Goal: Task Accomplishment & Management: Complete application form

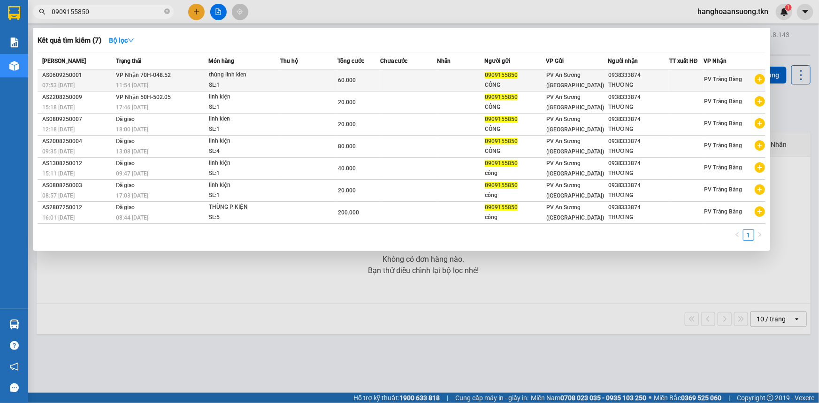
type input "0909155850"
click at [235, 82] on div "SL: 1" at bounding box center [244, 85] width 70 height 10
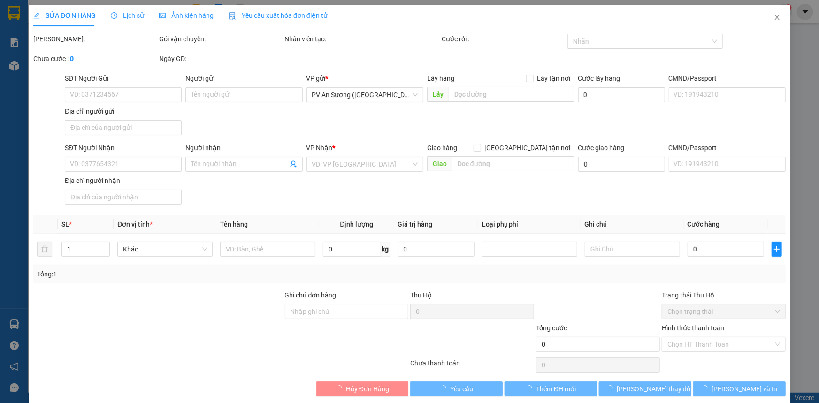
type input "0909155850"
type input "CÔNG"
type input "0938333874"
type input "THƯƠNG"
type input "60.000"
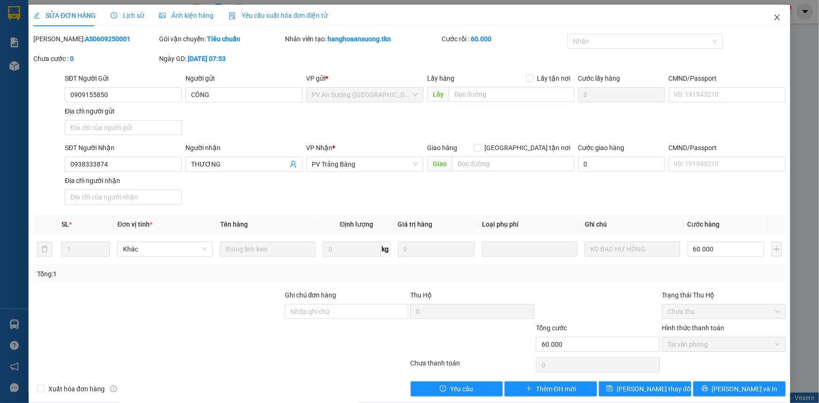
click at [774, 20] on icon "close" at bounding box center [778, 18] width 8 height 8
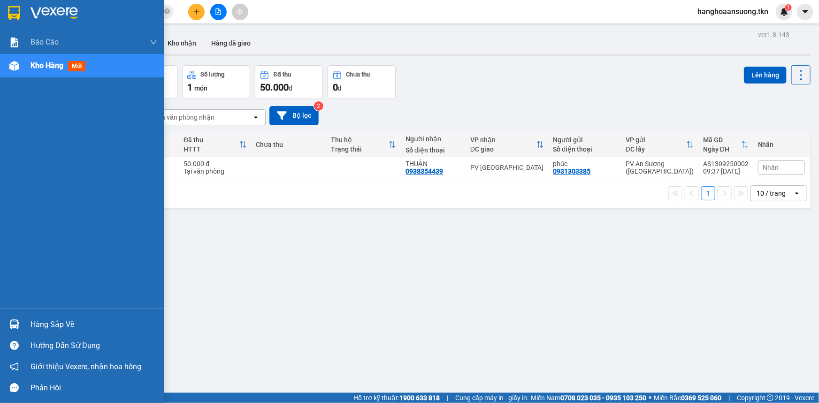
click at [22, 319] on div at bounding box center [14, 324] width 16 height 16
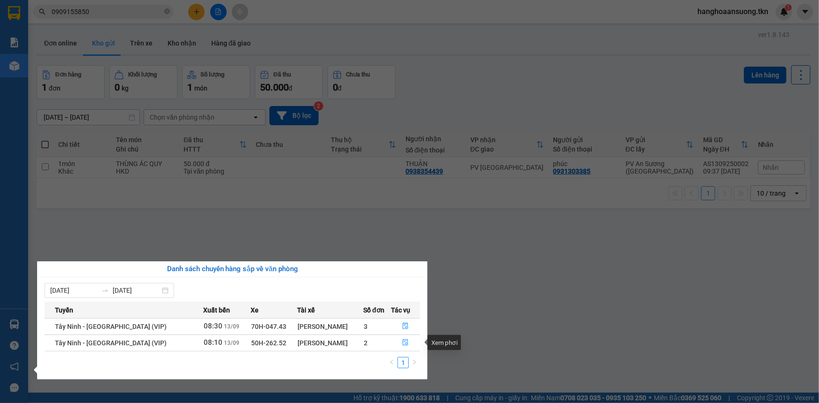
click at [263, 201] on section "Kết quả tìm kiếm ( 7 ) Bộ lọc Mã ĐH Trạng thái Món hàng Thu hộ Tổng cước Chưa c…" at bounding box center [409, 201] width 819 height 403
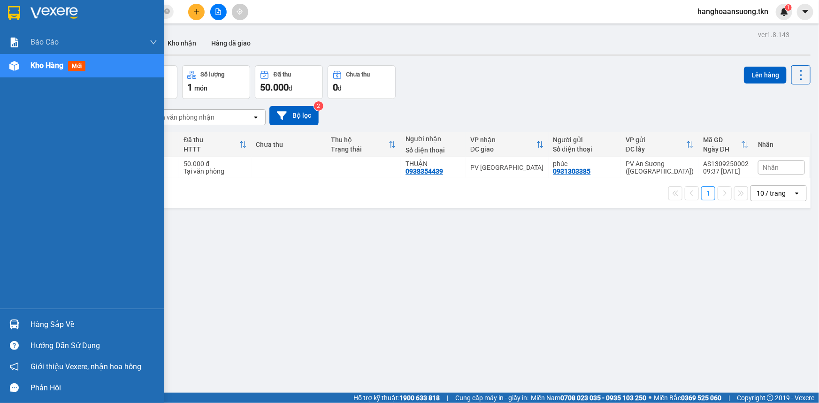
click at [31, 315] on div "Hàng sắp về" at bounding box center [82, 324] width 164 height 21
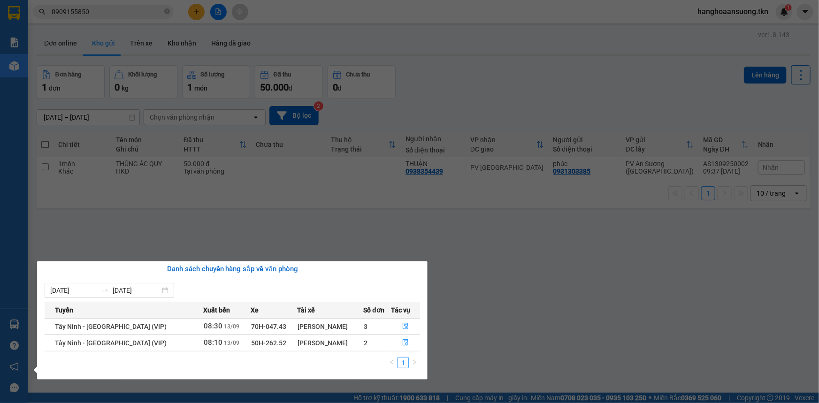
click at [153, 251] on section "Kết quả tìm kiếm ( 7 ) Bộ lọc Mã ĐH Trạng thái Món hàng Thu hộ Tổng cước Chưa c…" at bounding box center [409, 201] width 819 height 403
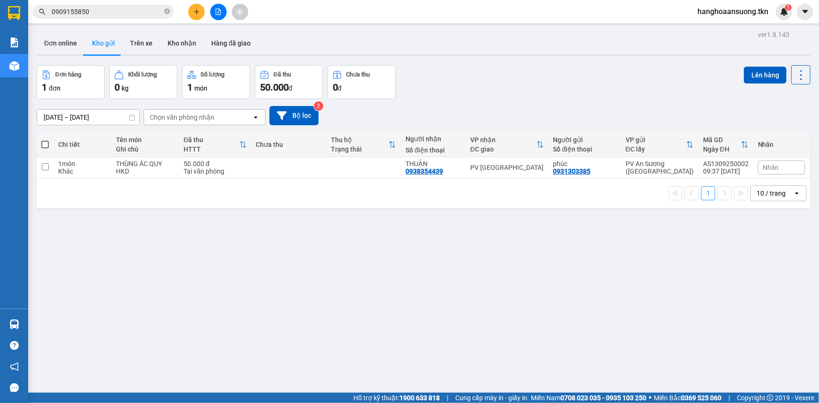
click at [97, 14] on input "0909155850" at bounding box center [107, 12] width 111 height 10
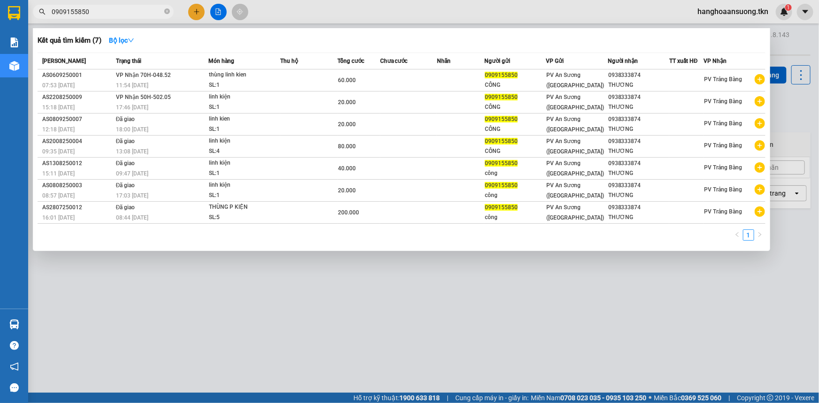
click at [107, 7] on input "0909155850" at bounding box center [107, 12] width 111 height 10
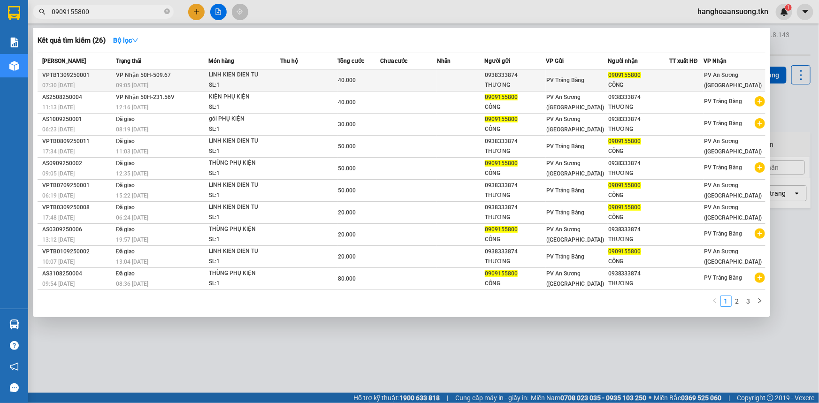
type input "0909155800"
click at [441, 73] on td at bounding box center [460, 80] width 47 height 22
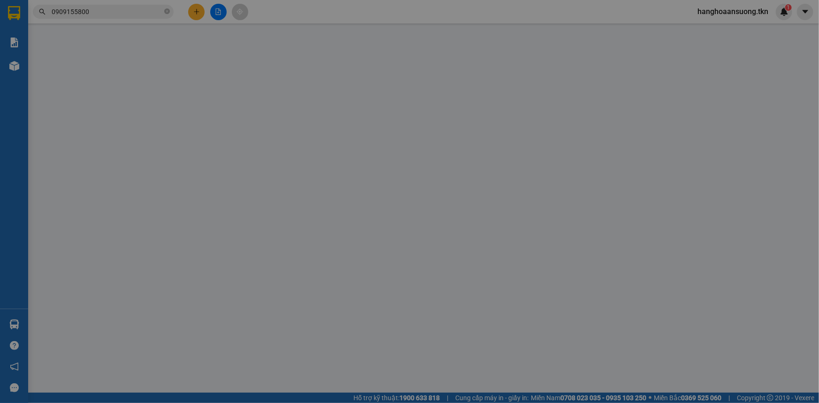
click at [441, 73] on div "Lấy hàng Lấy tận nơi" at bounding box center [500, 78] width 147 height 10
type input "0938333874"
type input "THƯƠNG"
type input "0909155800"
type input "CÔNG"
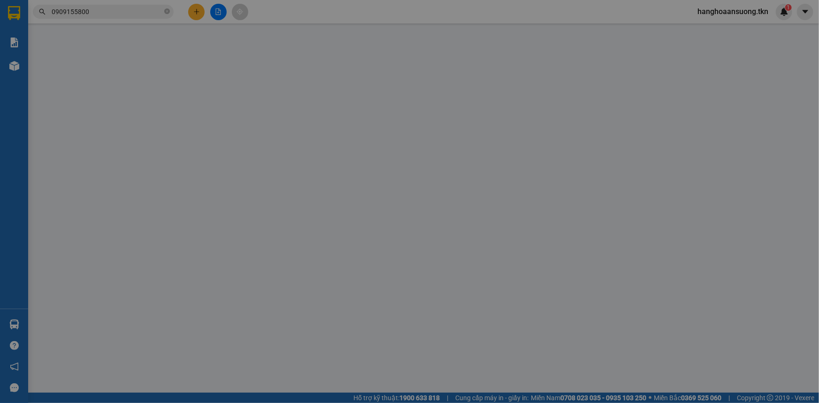
type input "40.000"
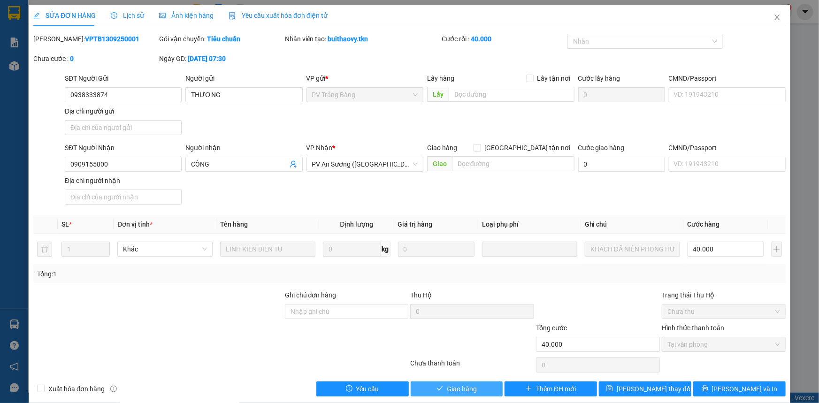
click at [457, 387] on span "Giao hàng" at bounding box center [462, 389] width 30 height 10
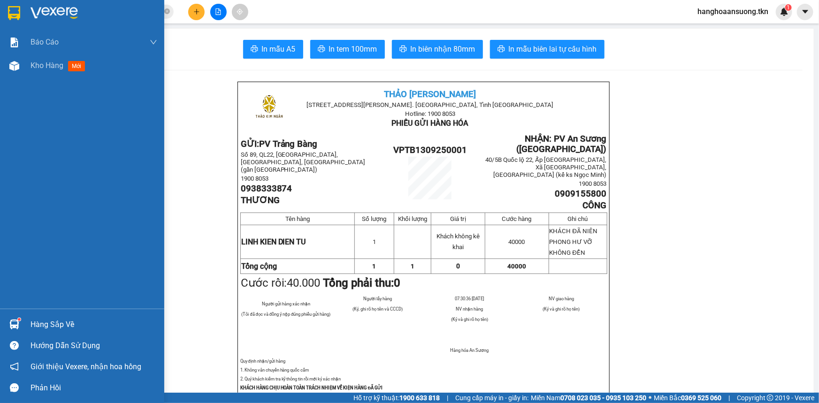
click at [27, 332] on div "Hàng sắp về" at bounding box center [82, 324] width 164 height 21
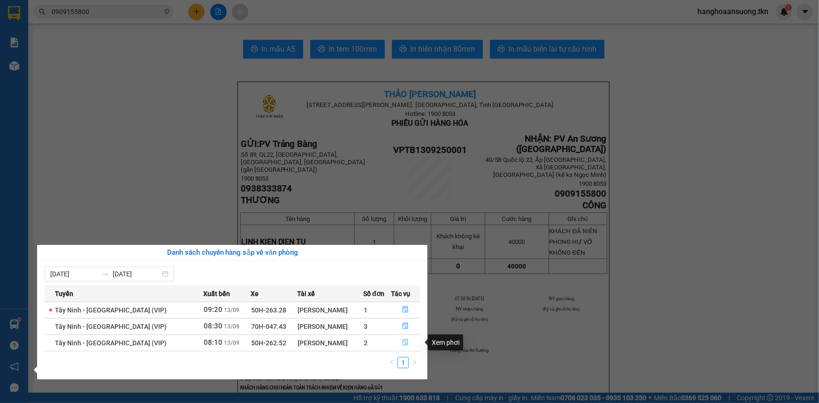
click at [403, 347] on button "button" at bounding box center [406, 343] width 28 height 15
